Goal: Task Accomplishment & Management: Use online tool/utility

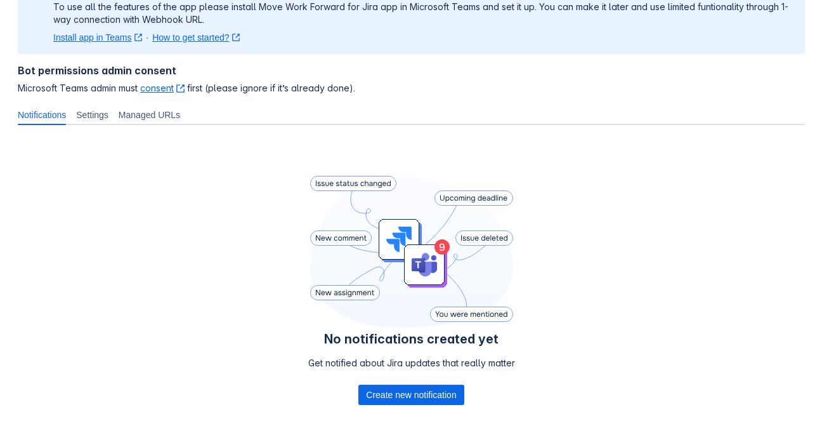
scroll to position [124, 0]
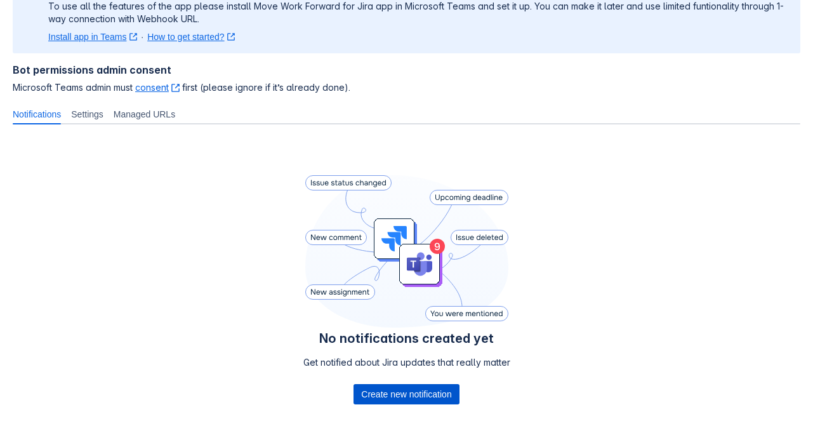
click at [373, 394] on span "Create new notification" at bounding box center [406, 394] width 90 height 20
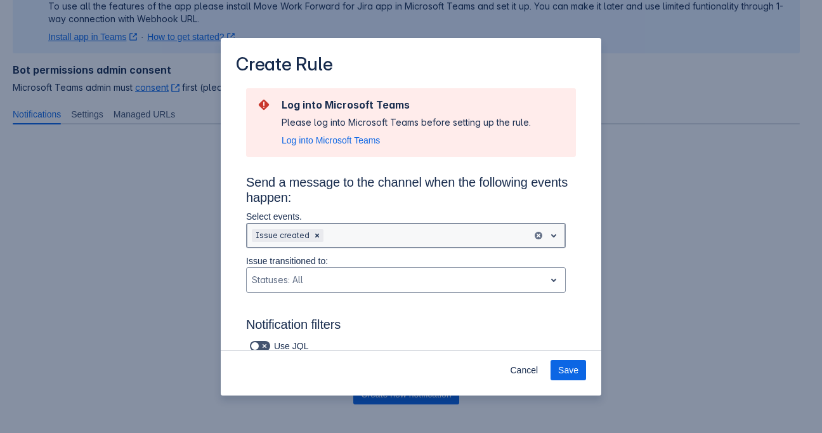
click at [343, 236] on div "Scrollable content" at bounding box center [426, 235] width 201 height 15
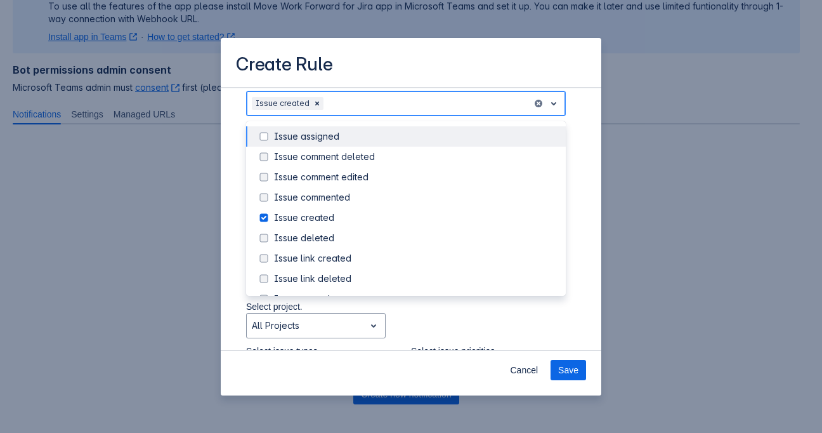
scroll to position [133, 0]
click at [266, 136] on span "Scrollable content" at bounding box center [263, 136] width 15 height 15
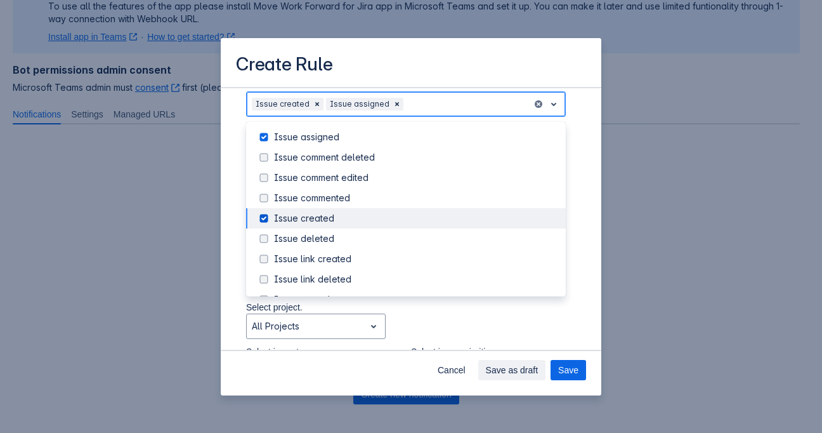
click at [262, 220] on span "Scrollable content" at bounding box center [263, 218] width 15 height 15
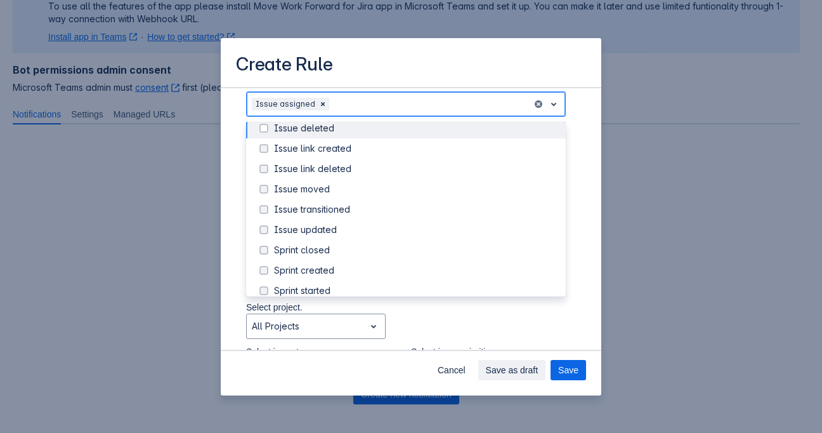
scroll to position [111, 0]
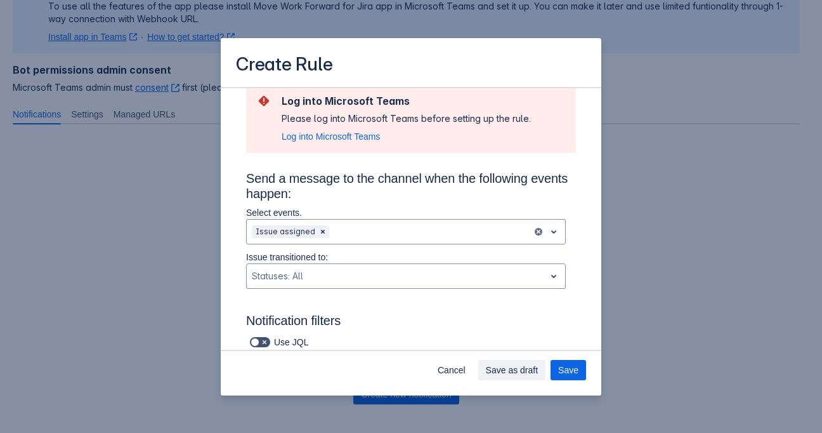
scroll to position [3, 0]
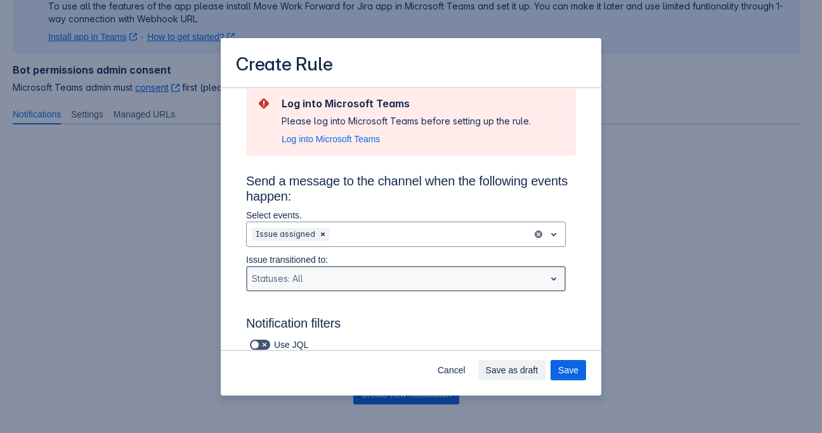
click at [290, 282] on div "Scrollable content" at bounding box center [396, 278] width 288 height 15
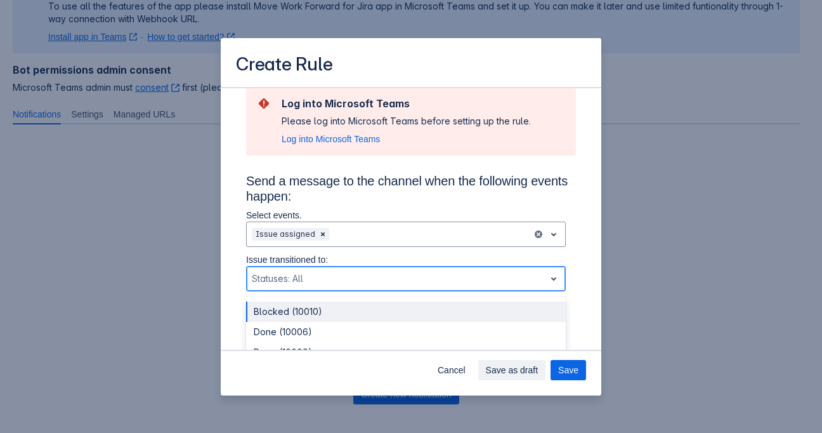
click at [290, 282] on div "Scrollable content" at bounding box center [396, 278] width 288 height 15
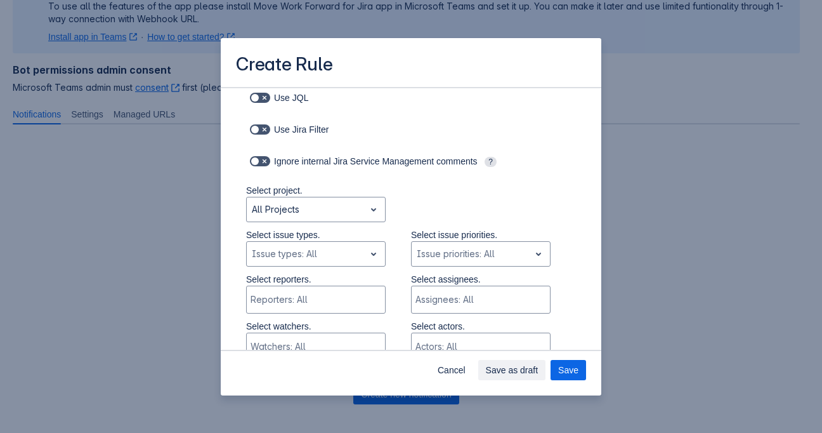
scroll to position [254, 0]
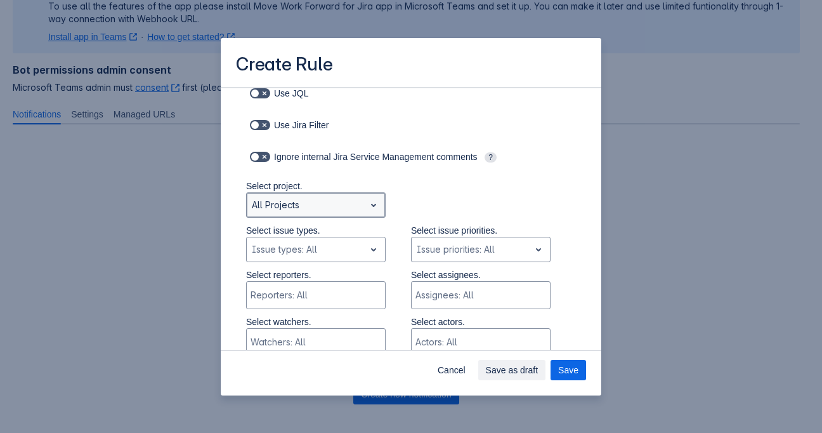
click at [298, 217] on div "All Projects" at bounding box center [316, 204] width 140 height 25
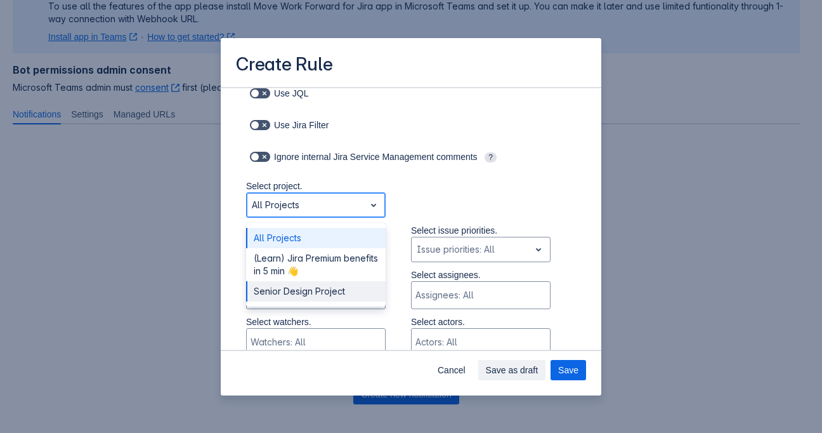
click at [286, 297] on div "Senior Design Project" at bounding box center [316, 291] width 140 height 20
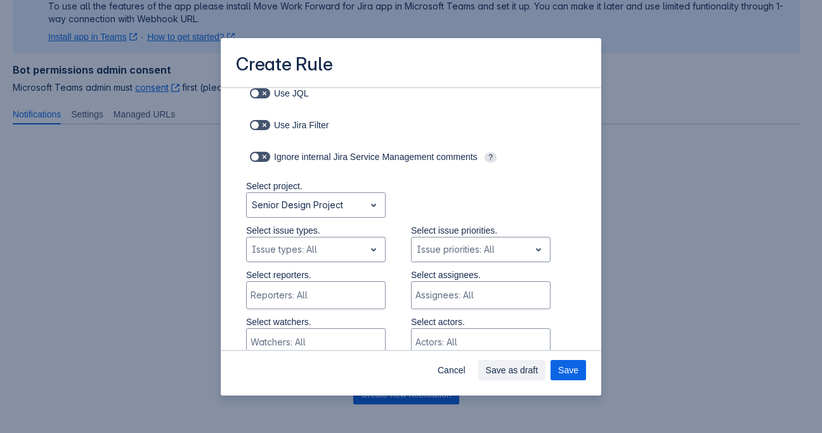
click at [409, 204] on div "Select project. Senior Design Project" at bounding box center [398, 202] width 355 height 44
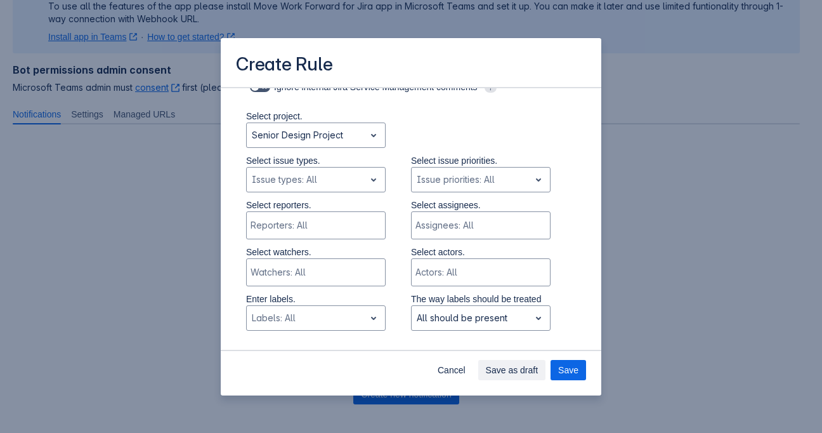
scroll to position [326, 0]
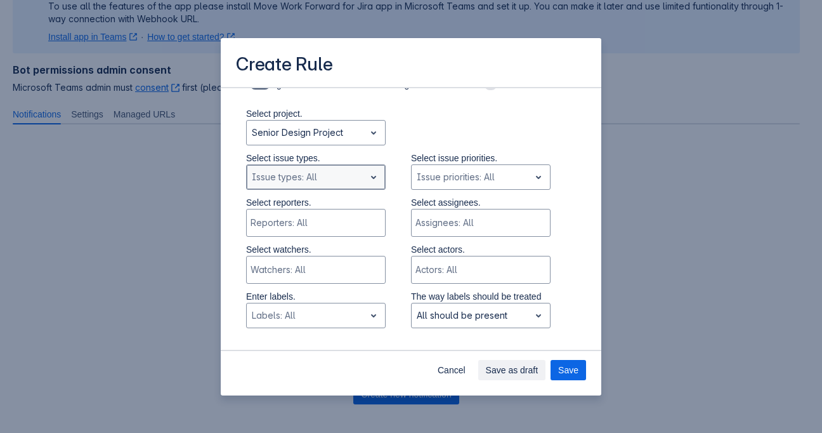
click at [366, 181] on span "open" at bounding box center [373, 176] width 15 height 15
click at [366, 177] on span "open" at bounding box center [373, 176] width 15 height 15
click at [384, 201] on div "Select reporters. Reporters: All Select assignees. Assignees: All" at bounding box center [398, 219] width 355 height 47
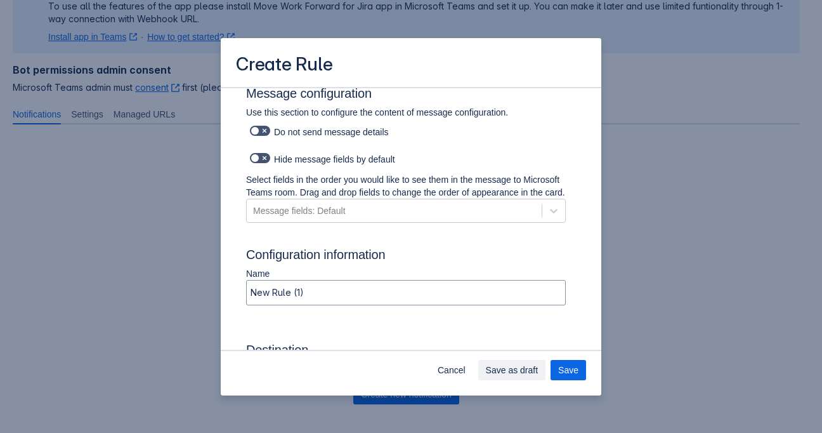
scroll to position [803, 0]
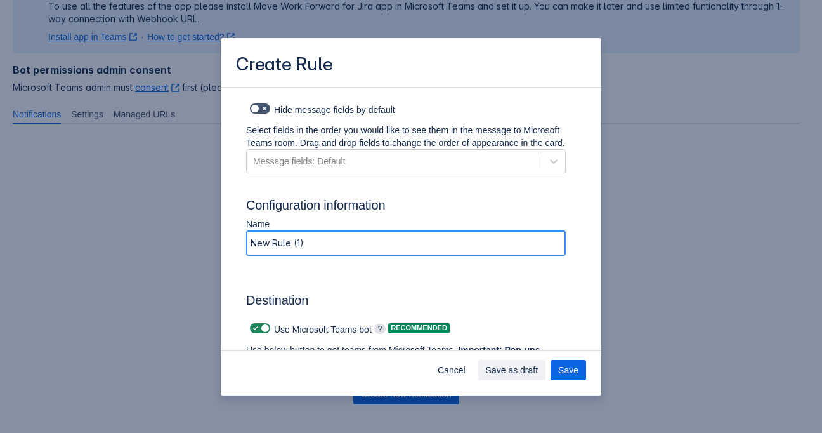
click at [294, 254] on input "New Rule (1)" at bounding box center [406, 243] width 318 height 23
drag, startPoint x: 332, startPoint y: 256, endPoint x: 208, endPoint y: 235, distance: 126.2
click at [208, 235] on div "Create Rule Log into Microsoft Teams Please log into Microsoft Teams before set…" at bounding box center [411, 216] width 822 height 433
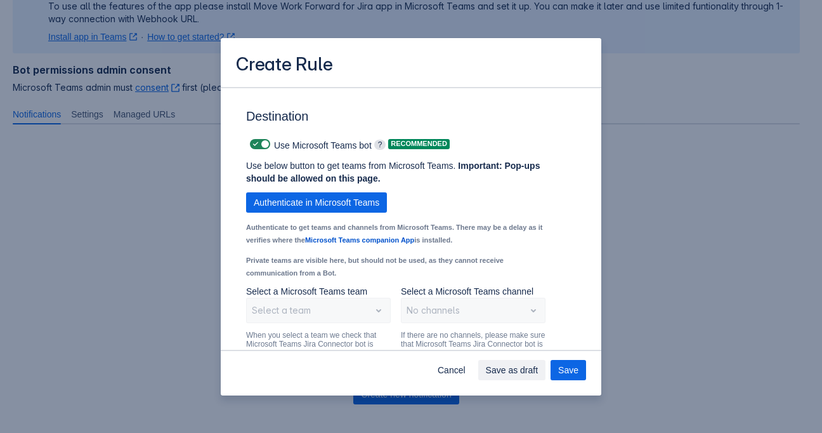
scroll to position [962, 0]
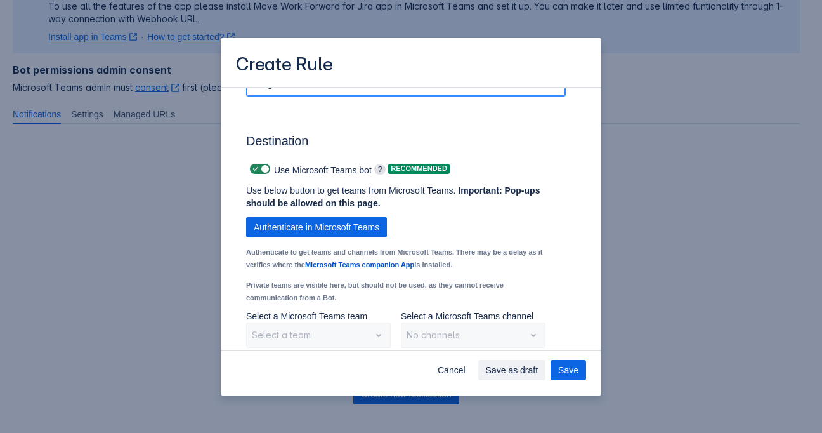
type input "Assigned"
click at [326, 103] on div "Name Assigned" at bounding box center [406, 80] width 320 height 44
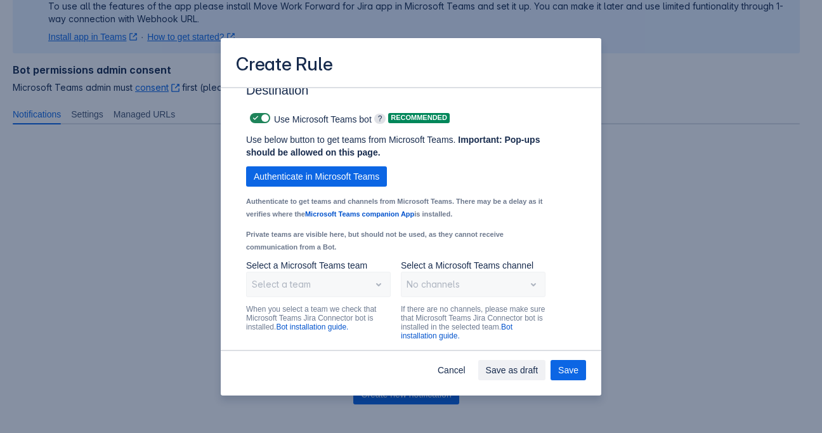
scroll to position [1055, 0]
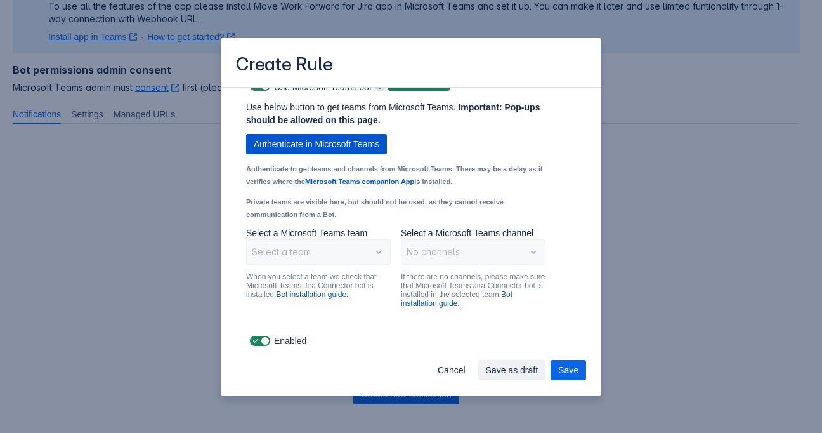
click at [303, 143] on span "Authenticate in Microsoft Teams" at bounding box center [317, 144] width 126 height 20
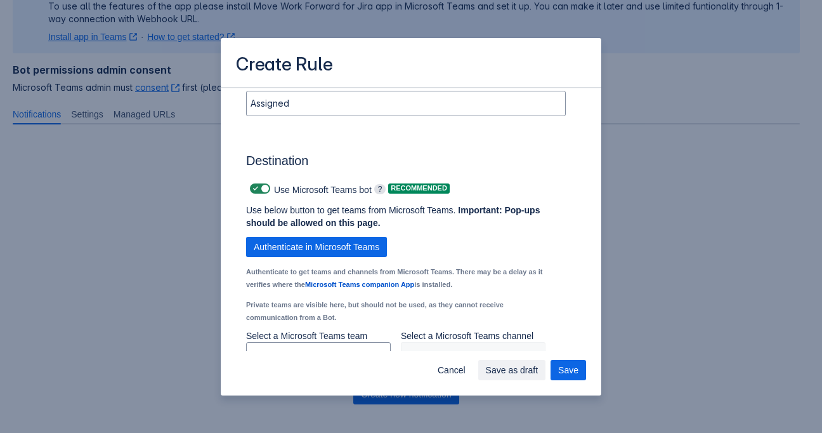
scroll to position [969, 0]
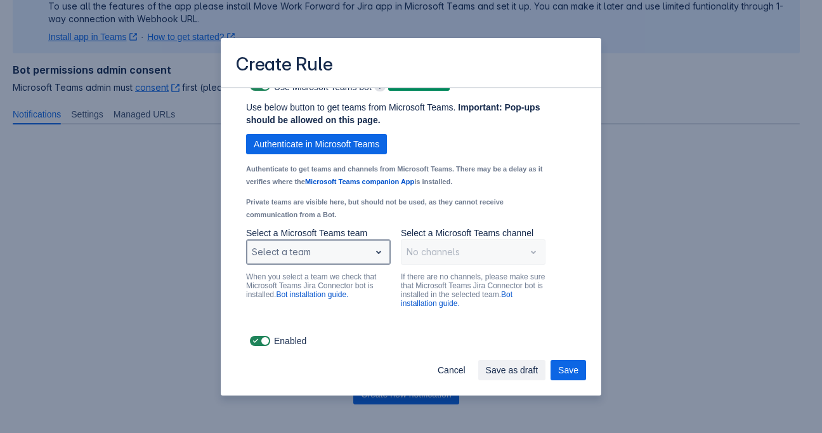
click at [371, 249] on span "open" at bounding box center [378, 251] width 15 height 15
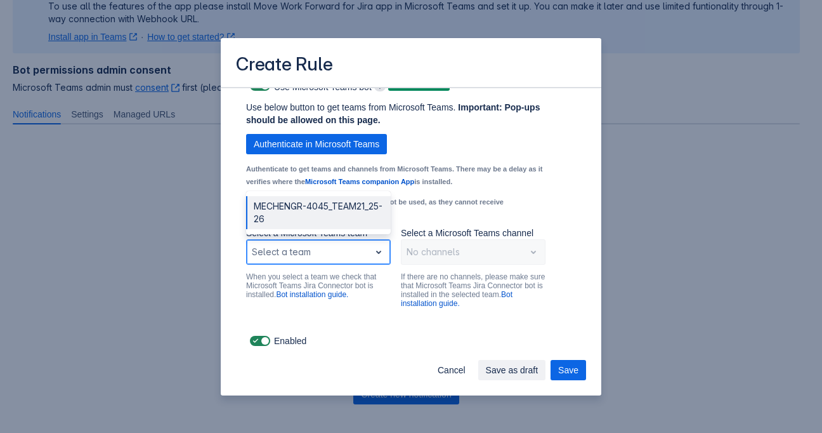
click at [318, 209] on div "MECHENGR-4045_TEAM21_25-26" at bounding box center [318, 212] width 145 height 33
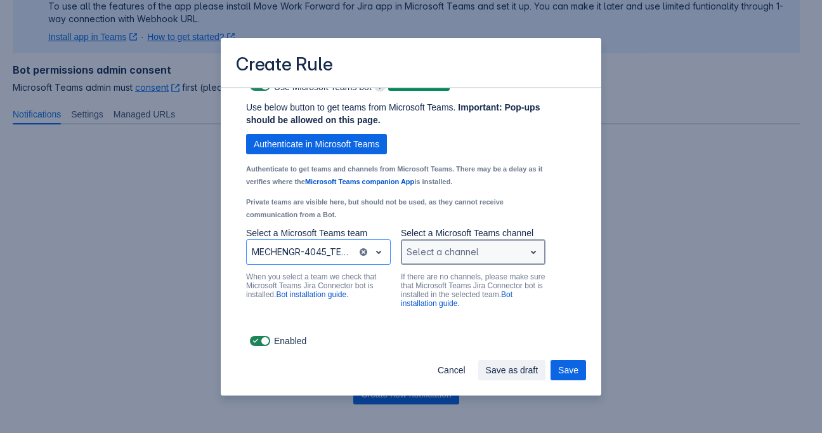
click at [419, 246] on div "Scrollable content" at bounding box center [463, 251] width 113 height 15
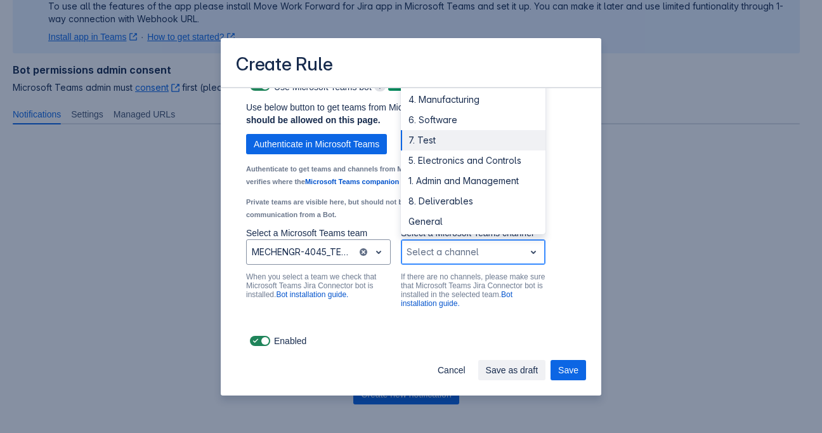
scroll to position [15, 0]
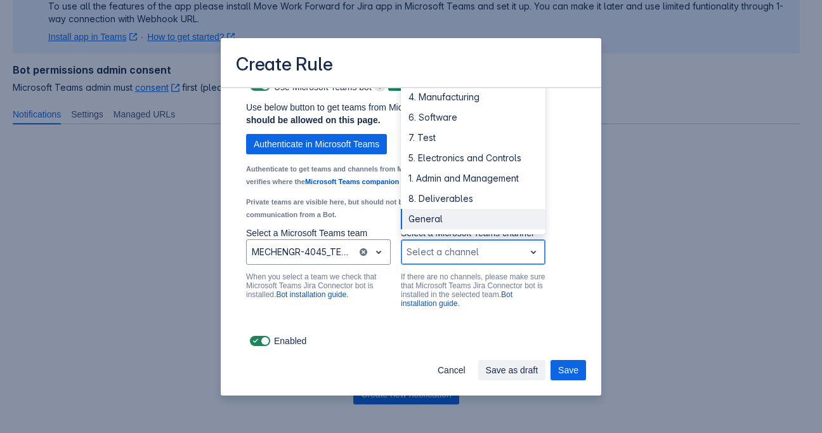
click at [426, 217] on div "General" at bounding box center [473, 219] width 145 height 20
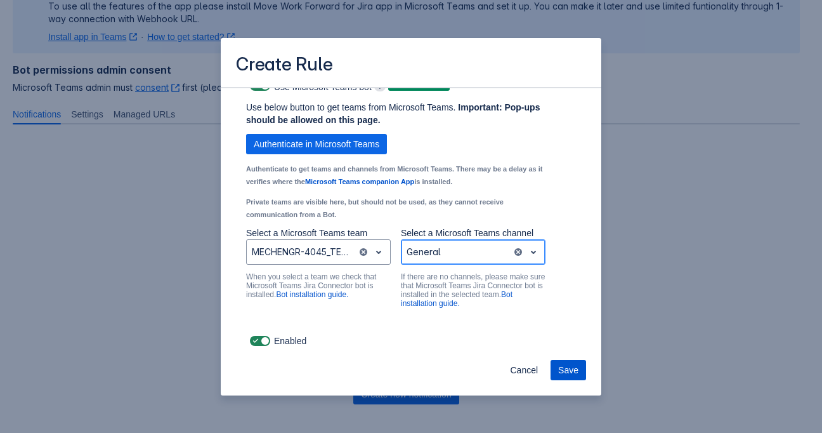
click at [570, 374] on span "Save" at bounding box center [568, 370] width 20 height 20
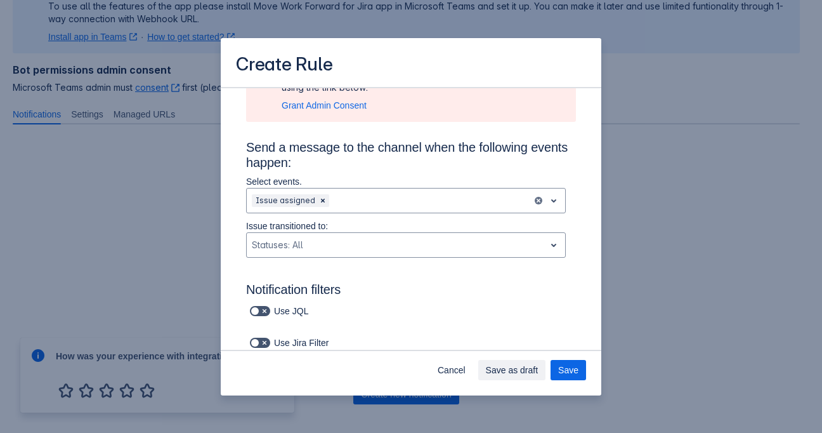
scroll to position [0, 0]
